Goal: Information Seeking & Learning: Learn about a topic

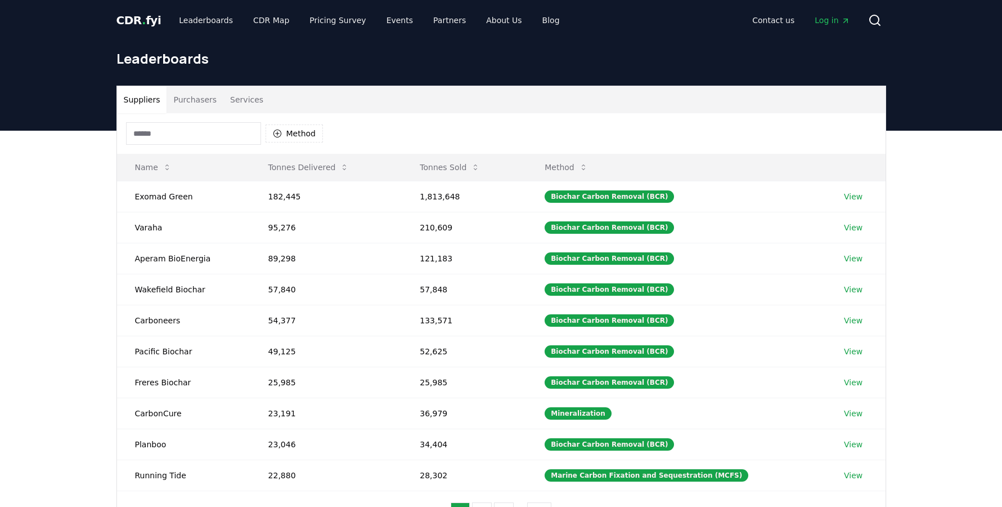
scroll to position [48, 0]
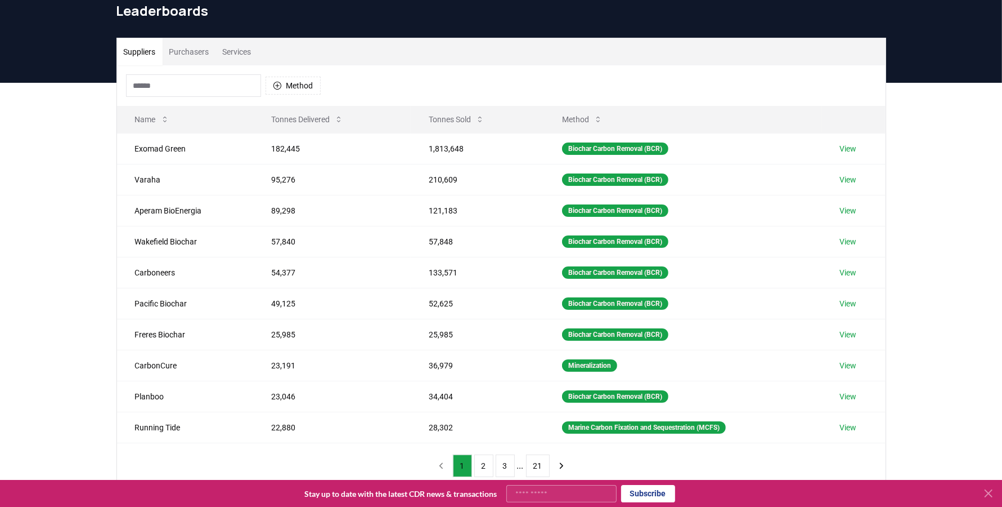
click at [258, 47] on button "Services" at bounding box center [237, 51] width 42 height 27
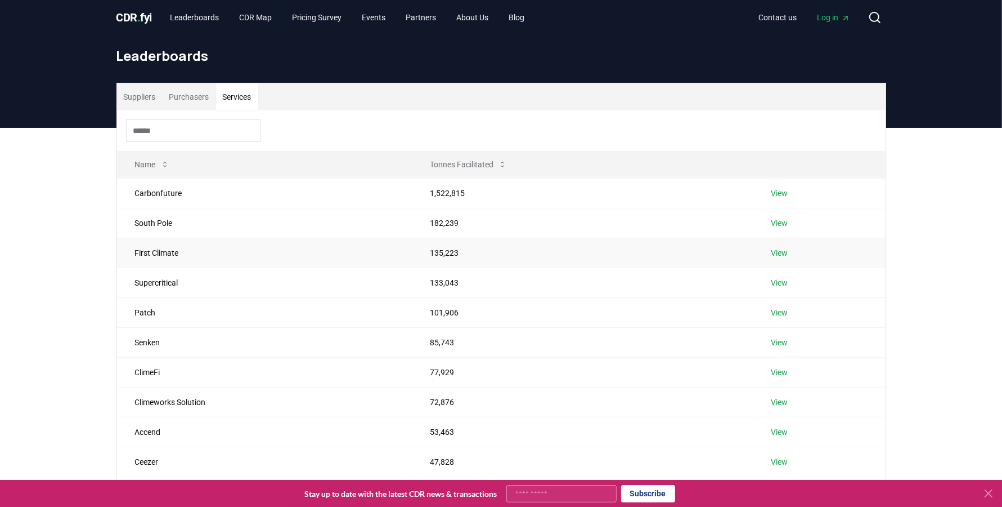
scroll to position [0, 0]
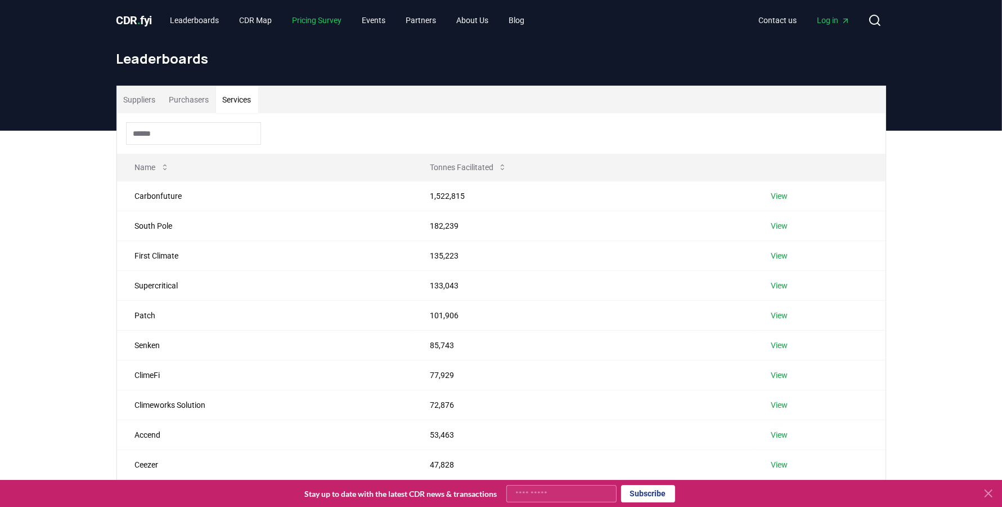
click at [326, 17] on link "Pricing Survey" at bounding box center [317, 20] width 68 height 20
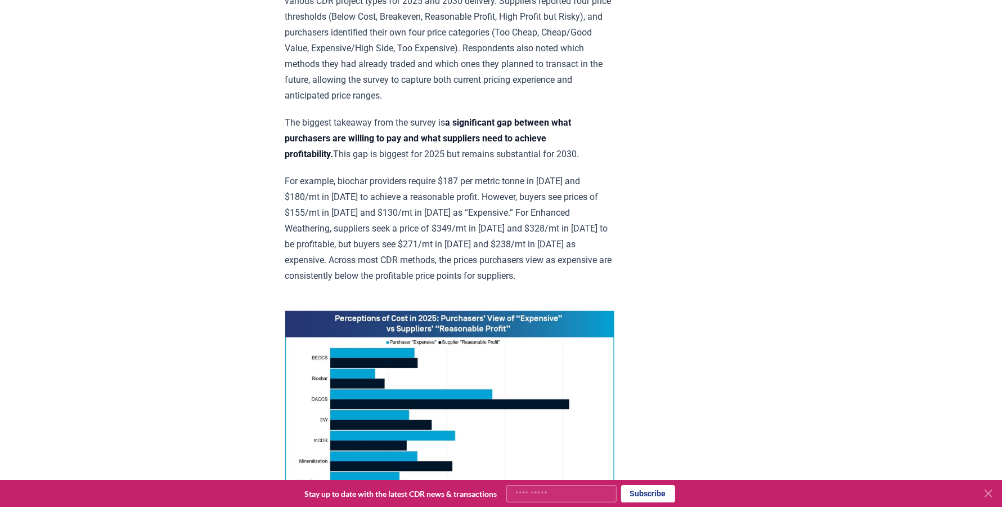
scroll to position [625, 0]
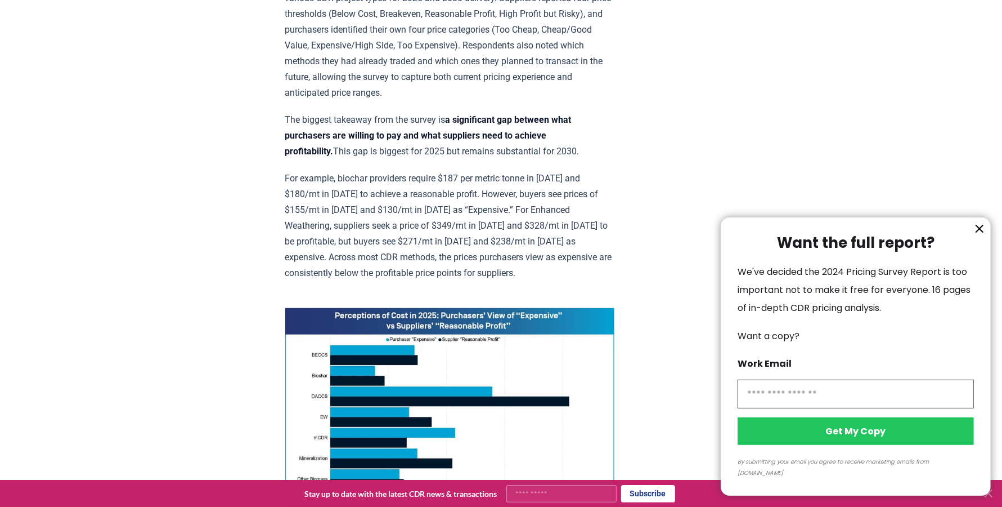
click at [984, 234] on icon "information" at bounding box center [980, 229] width 14 height 14
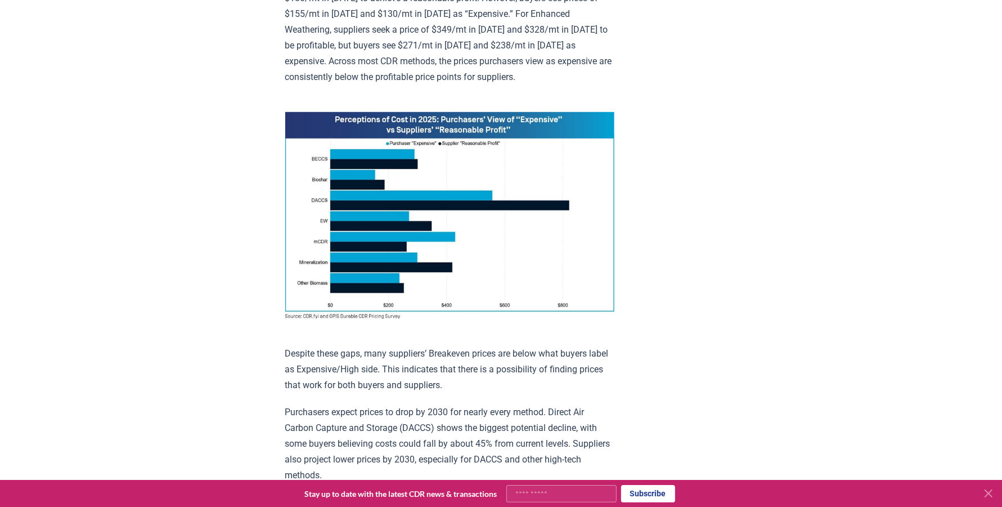
scroll to position [0, 0]
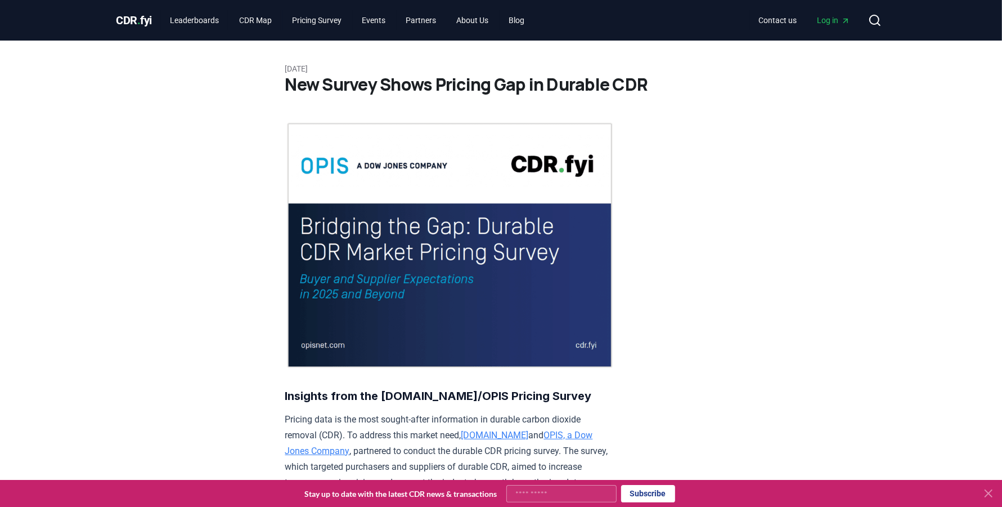
click at [538, 495] on input "Your email" at bounding box center [562, 493] width 110 height 17
type input "**********"
click at [646, 490] on button "Subscribe" at bounding box center [648, 493] width 54 height 17
